Goal: Browse casually: Explore the website without a specific task or goal

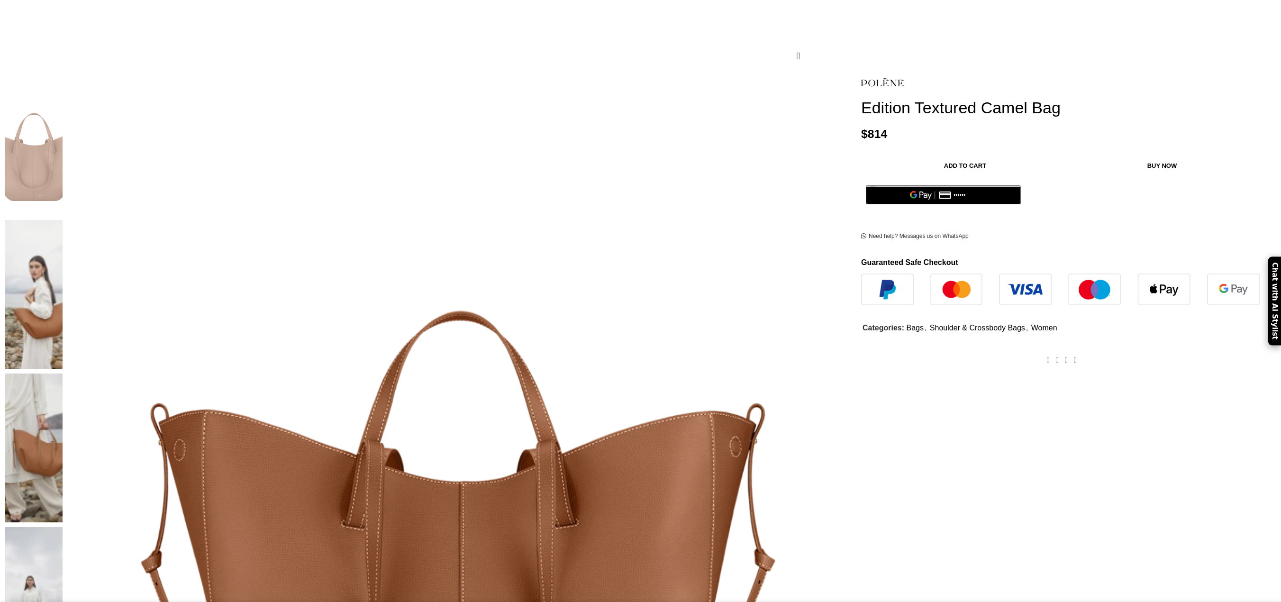
scroll to position [95, 0]
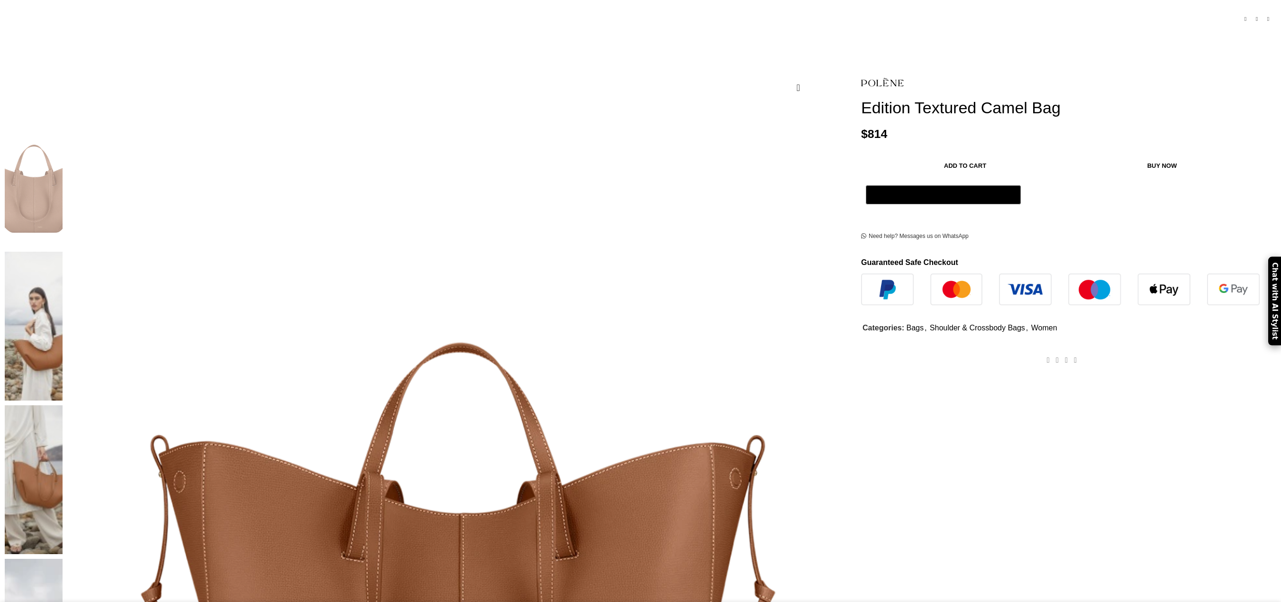
click at [63, 252] on img at bounding box center [34, 326] width 58 height 149
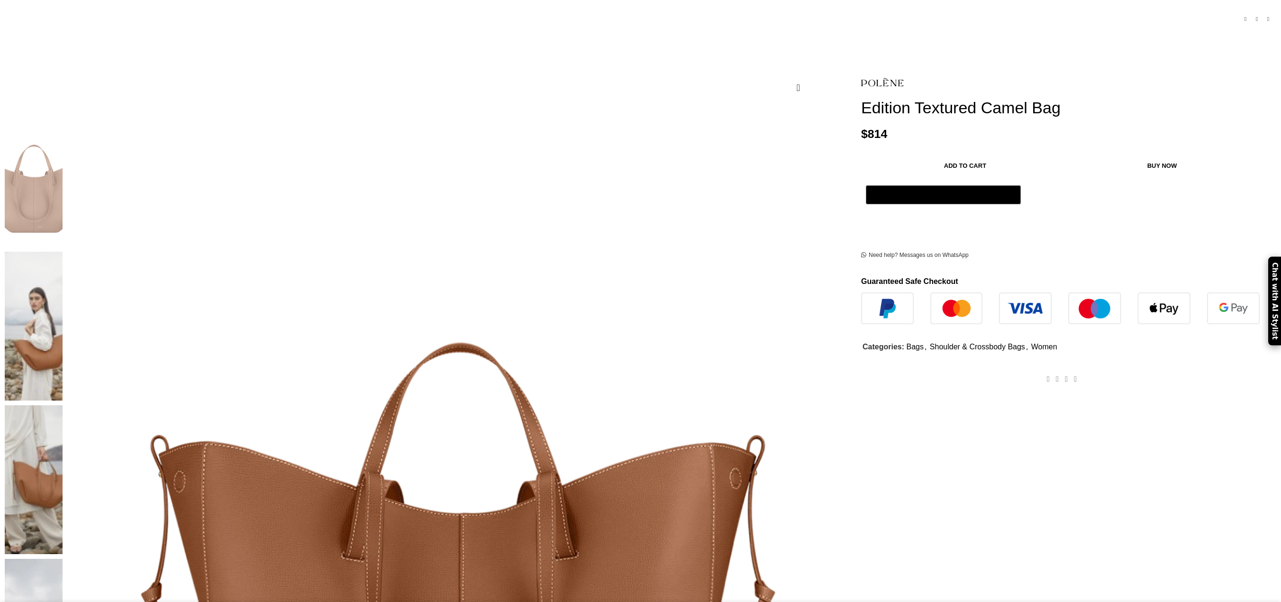
click at [63, 125] on img at bounding box center [34, 172] width 58 height 149
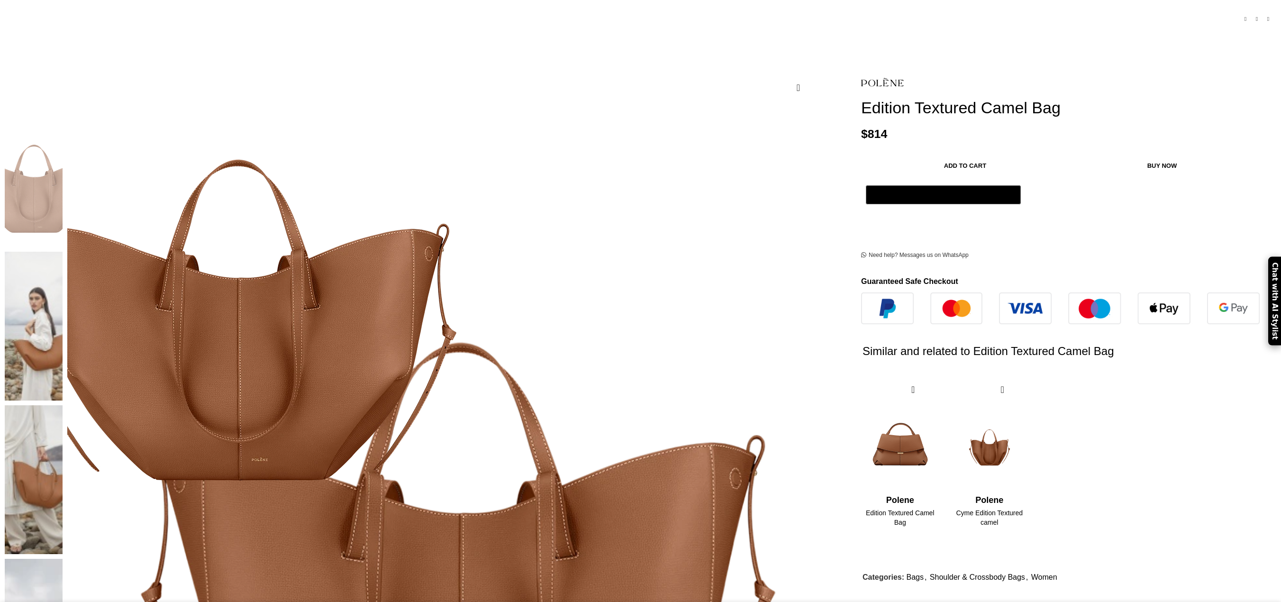
click at [473, 235] on img at bounding box center [237, 261] width 474 height 542
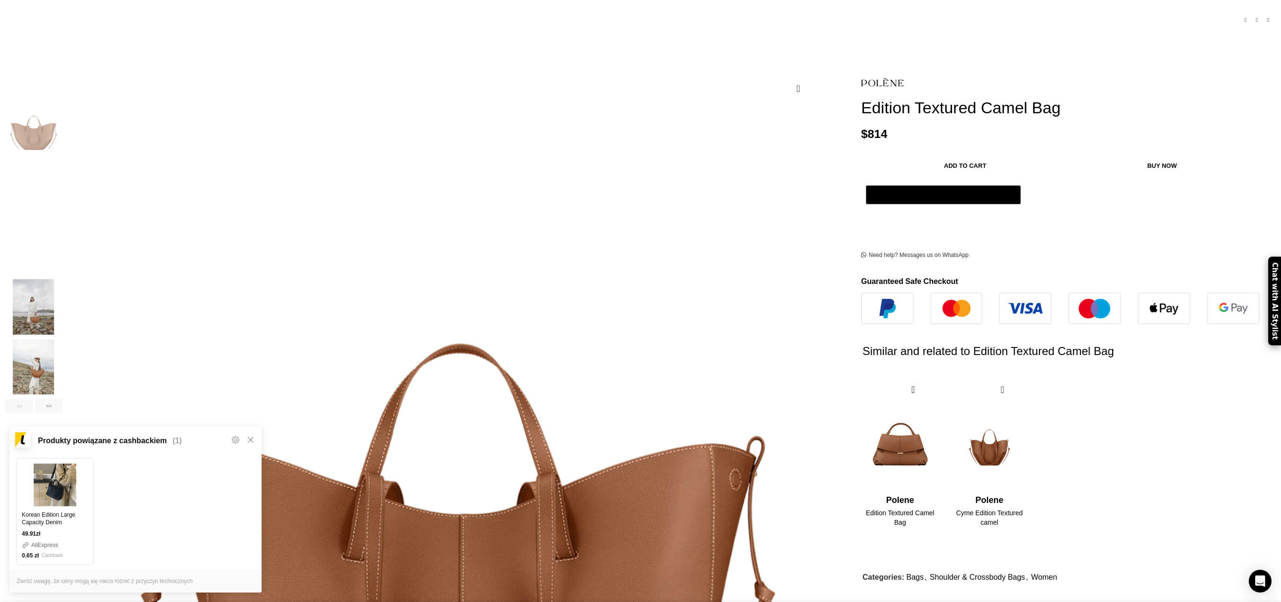
click at [63, 138] on img "1 / 6" at bounding box center [34, 126] width 58 height 55
